Goal: Information Seeking & Learning: Learn about a topic

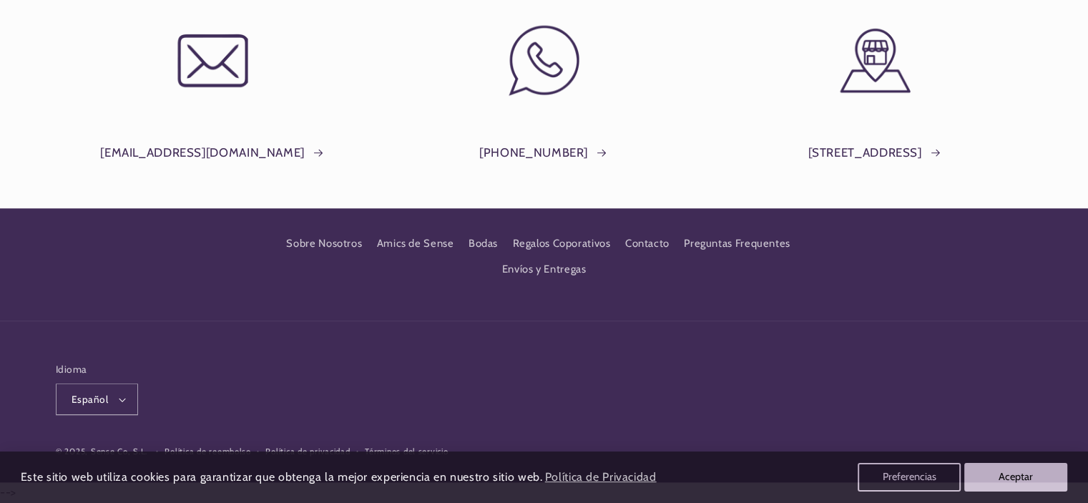
scroll to position [0, 953]
click at [352, 243] on link "Sobre Nosotros" at bounding box center [324, 246] width 76 height 22
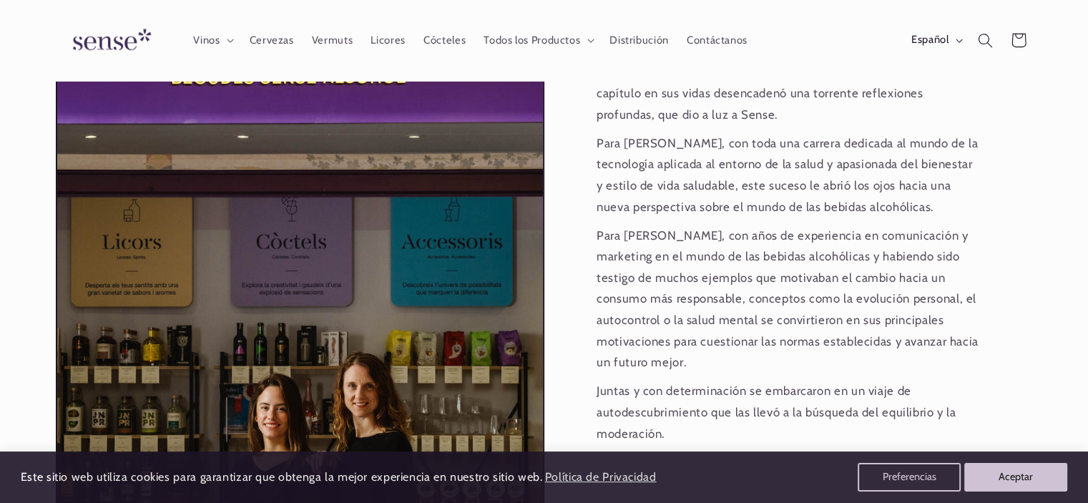
scroll to position [0, 953]
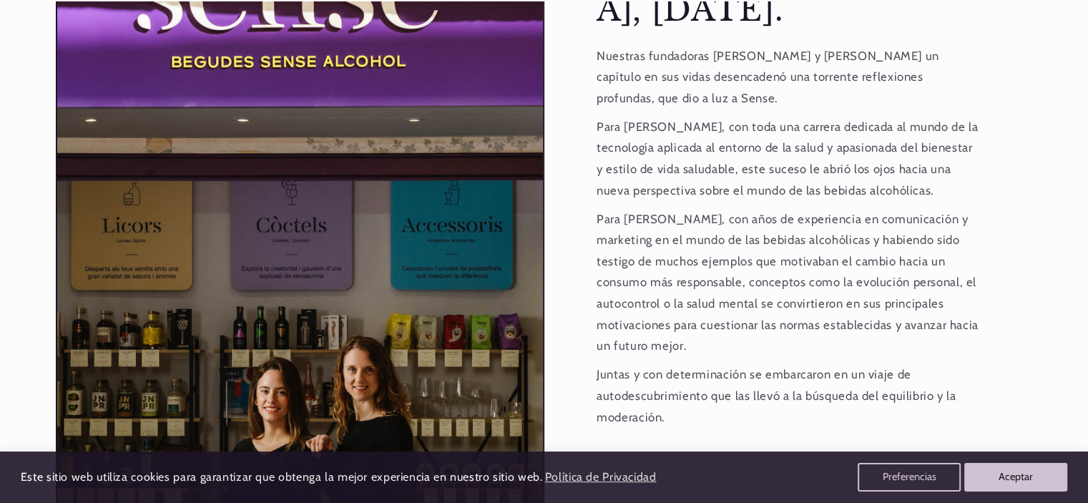
click at [568, 172] on div "Barcelona, enero de 2023. Nuestras fundadoras Kimber y Deborah abrazaron un cap…" at bounding box center [788, 271] width 489 height 735
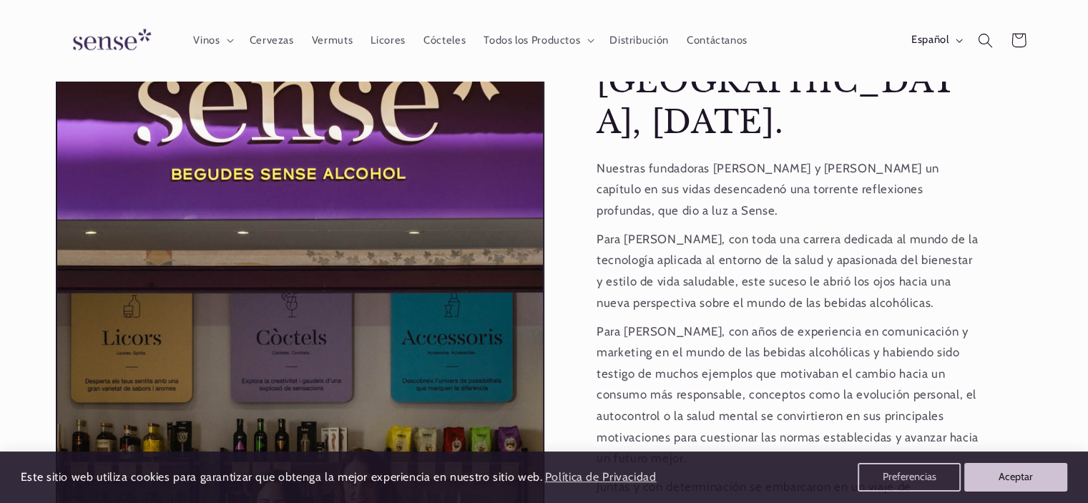
scroll to position [1074, 0]
